Goal: Task Accomplishment & Management: Manage account settings

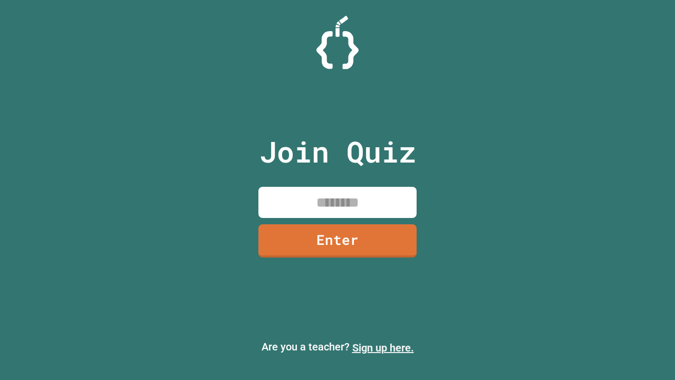
click at [383, 348] on link "Sign up here." at bounding box center [383, 347] width 62 height 13
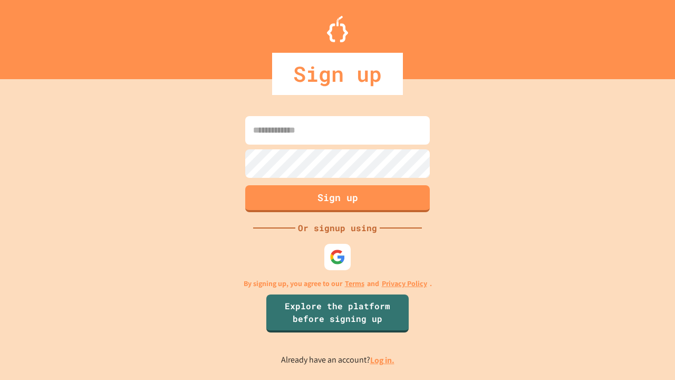
click at [383, 360] on link "Log in." at bounding box center [382, 359] width 24 height 11
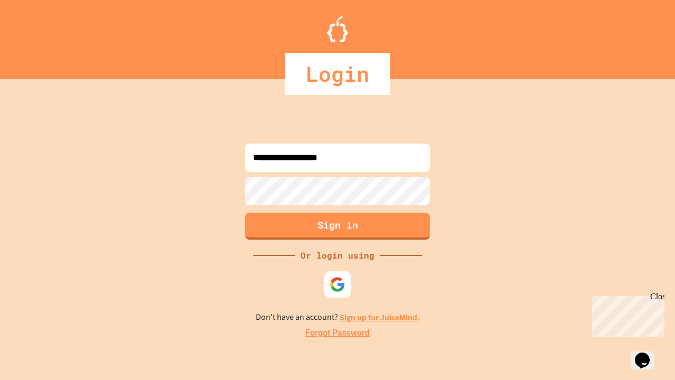
type input "**********"
